Goal: Information Seeking & Learning: Learn about a topic

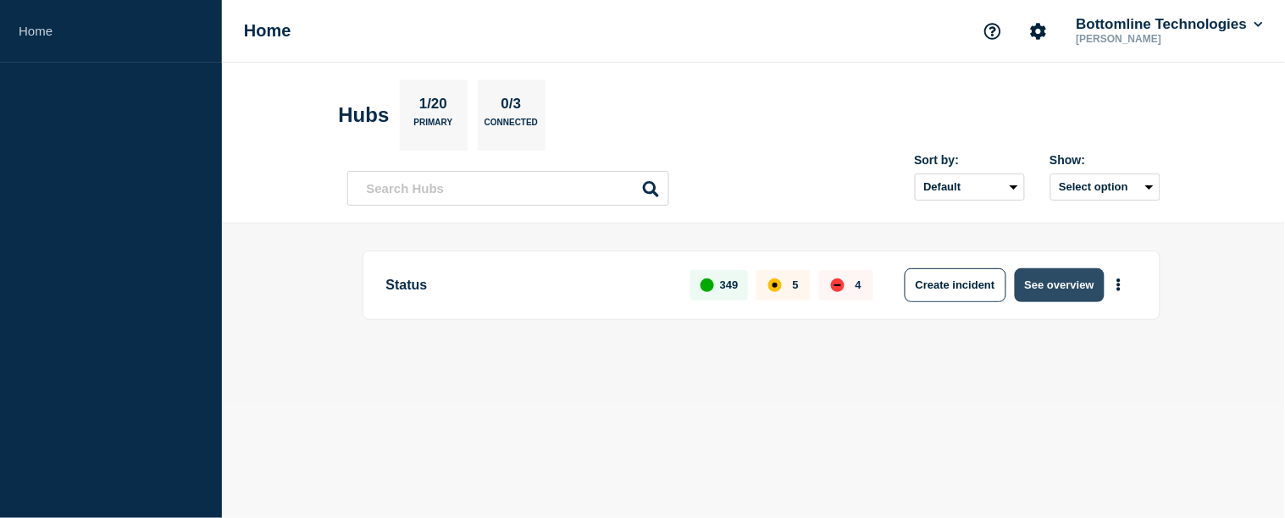
click at [1065, 292] on button "See overview" at bounding box center [1059, 285] width 90 height 34
click at [1077, 301] on button "See overview" at bounding box center [1059, 285] width 90 height 34
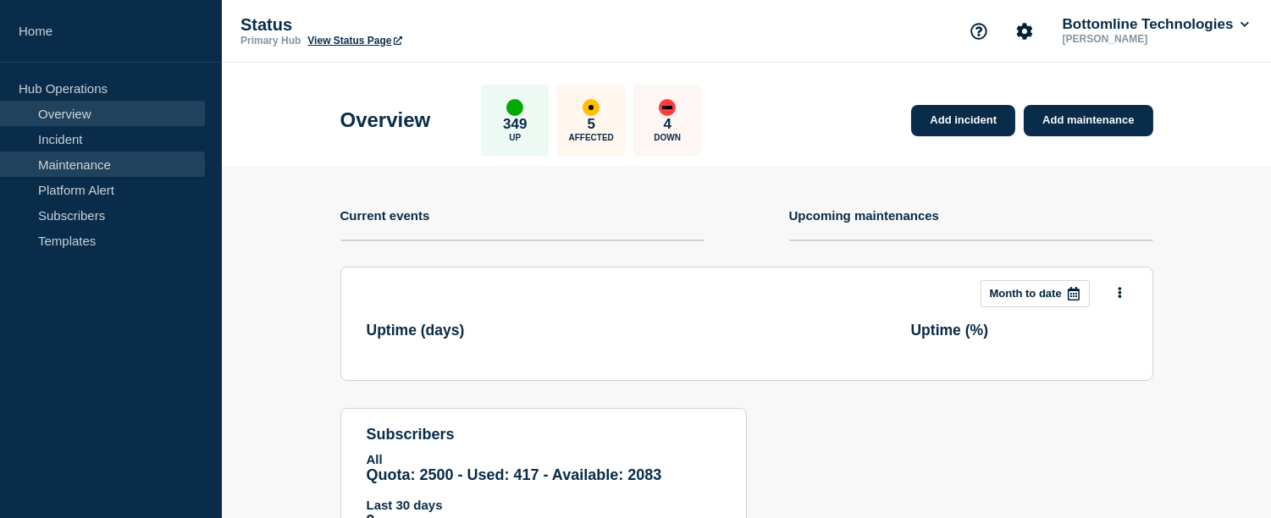
click at [52, 165] on link "Maintenance" at bounding box center [102, 164] width 205 height 25
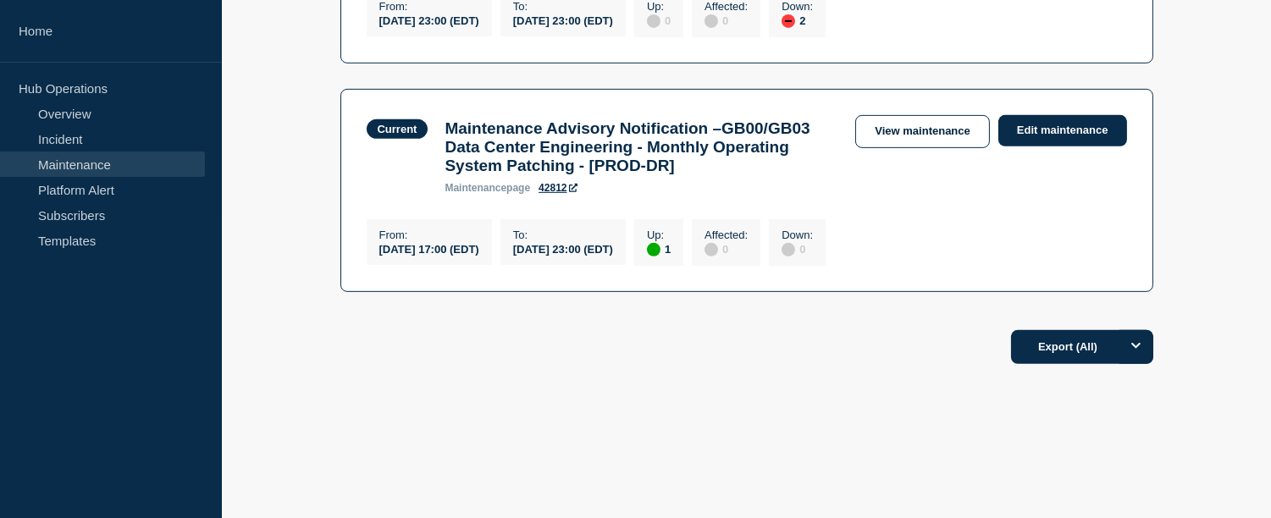
scroll to position [1484, 0]
click at [900, 115] on link "View maintenance" at bounding box center [922, 131] width 134 height 33
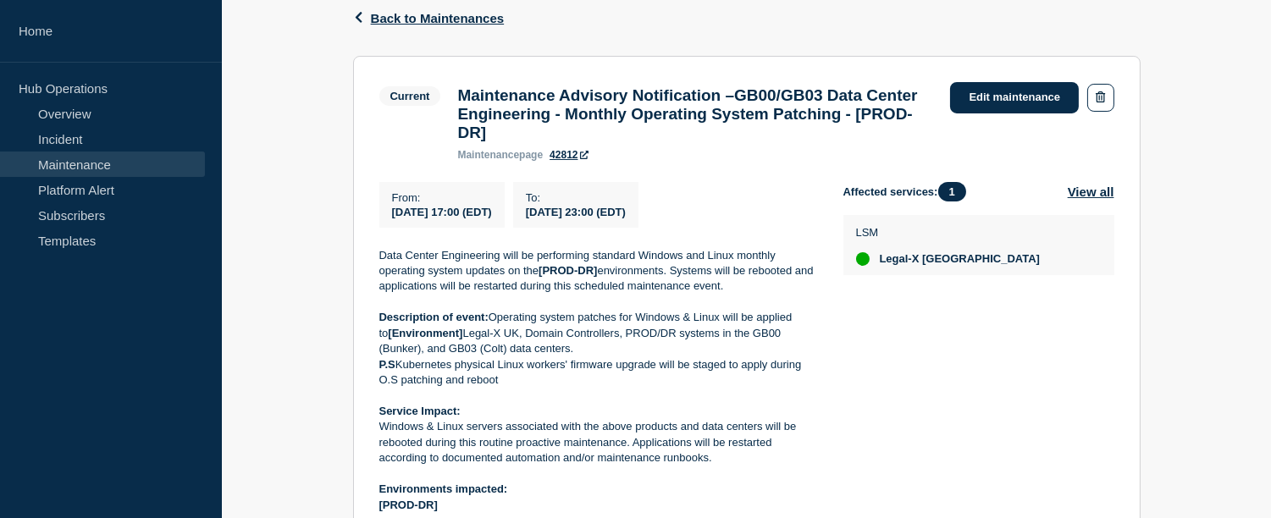
scroll to position [470, 0]
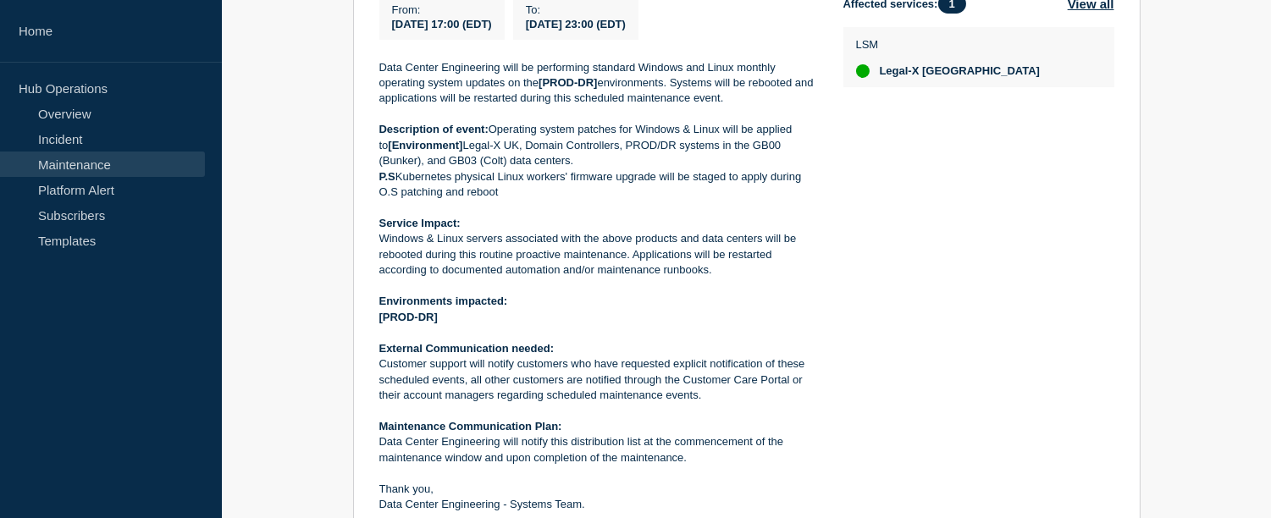
click at [650, 122] on p at bounding box center [597, 114] width 437 height 15
drag, startPoint x: 654, startPoint y: 136, endPoint x: 680, endPoint y: 138, distance: 26.3
click at [658, 137] on p "Description of event: Operating system patches for Windows & Linux will be appl…" at bounding box center [597, 145] width 437 height 47
click at [684, 138] on p "Description of event: Operating system patches for Windows & Linux will be appl…" at bounding box center [597, 145] width 437 height 47
click at [660, 145] on p "Description of event: Operating system patches for Windows & Linux will be appl…" at bounding box center [597, 145] width 437 height 47
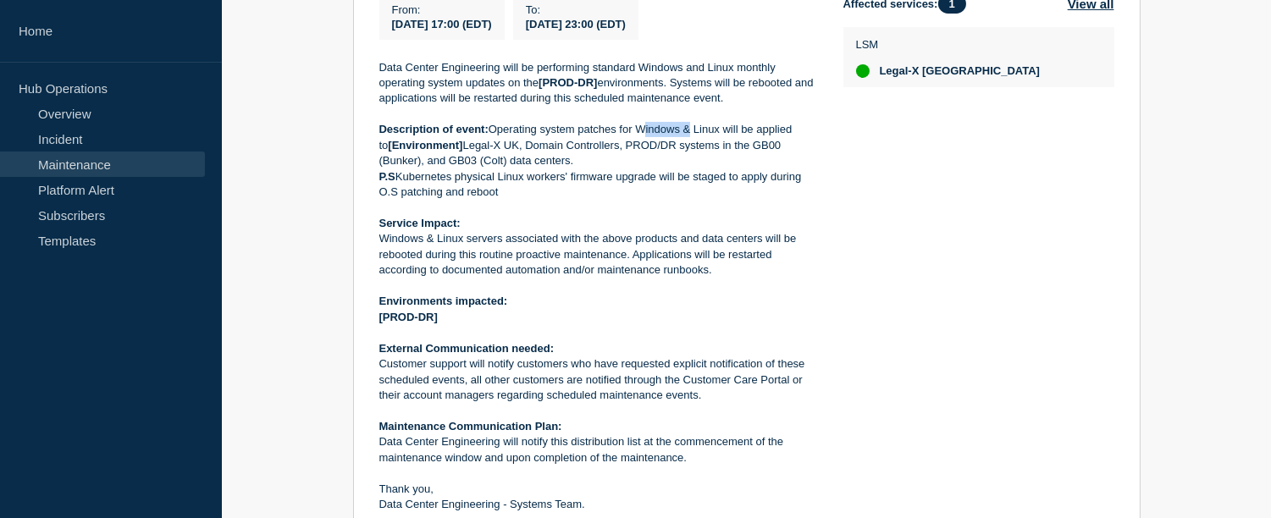
click at [660, 145] on p "Description of event: Operating system patches for Windows & Linux will be appl…" at bounding box center [597, 145] width 437 height 47
drag, startPoint x: 467, startPoint y: 257, endPoint x: 638, endPoint y: 250, distance: 172.0
click at [638, 250] on p "Windows & Linux servers associated with the above products and data centers wil…" at bounding box center [597, 254] width 437 height 47
